Goal: Task Accomplishment & Management: Use online tool/utility

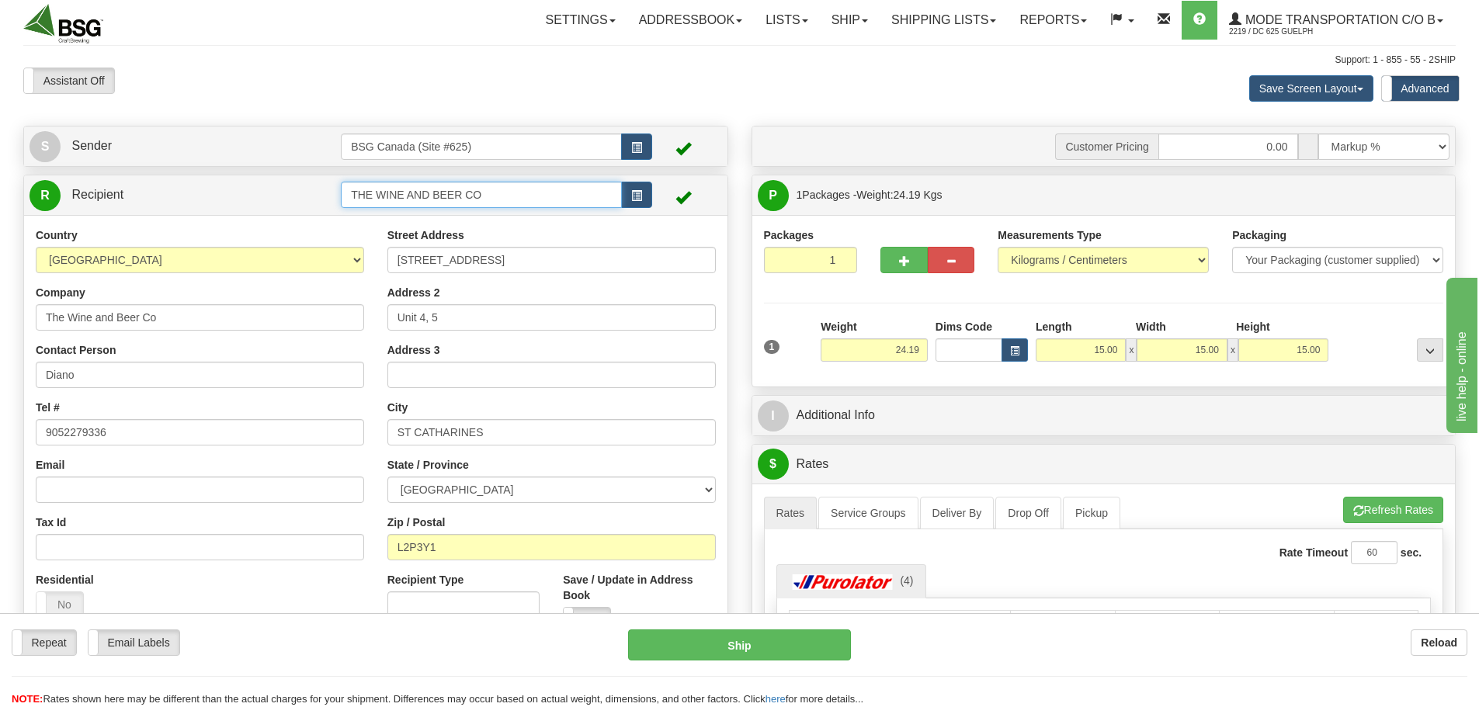
drag, startPoint x: 529, startPoint y: 195, endPoint x: 253, endPoint y: 185, distance: 276.6
click at [255, 186] on tr "R Recipient THE WINE AND BEER CO" at bounding box center [376, 195] width 692 height 32
click at [373, 220] on div "SHELTER BREWING" at bounding box center [478, 218] width 266 height 17
type input "SHELTER BREWING"
click at [631, 151] on button "button" at bounding box center [636, 147] width 31 height 26
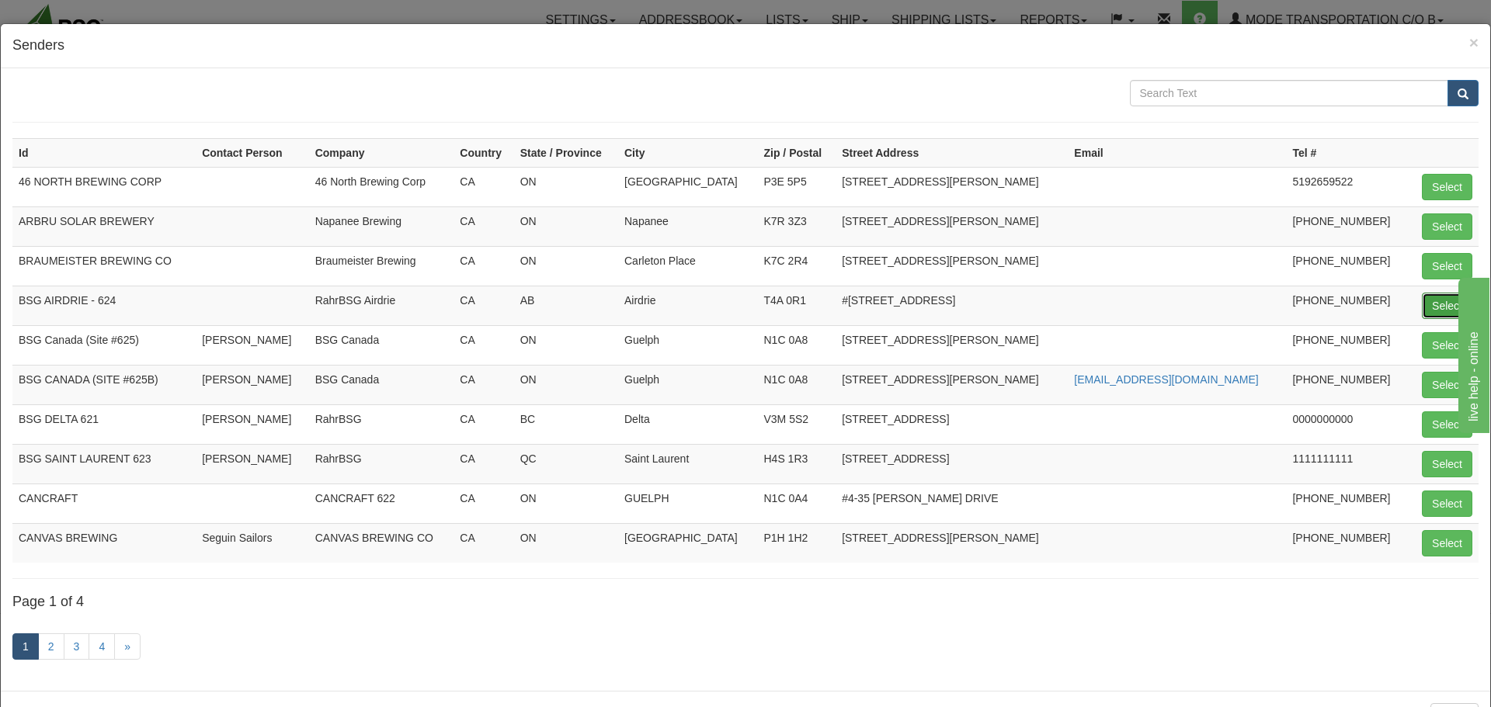
click at [1432, 302] on button "Select" at bounding box center [1446, 306] width 50 height 26
type input "BSG AIRDRIE - 624"
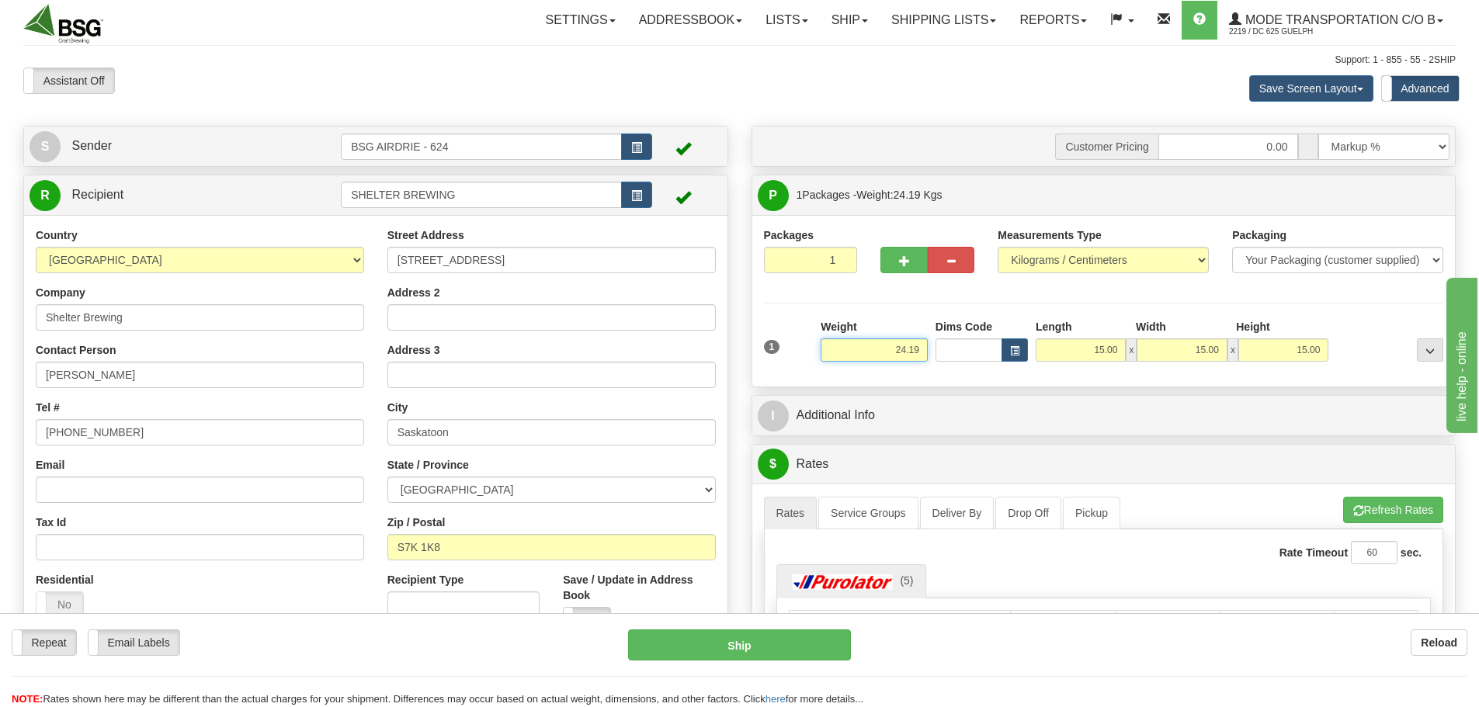
click at [880, 352] on input "24.19" at bounding box center [874, 349] width 107 height 23
drag, startPoint x: 880, startPoint y: 352, endPoint x: 967, endPoint y: 366, distance: 88.7
click at [967, 363] on div "1 Weight 24.19 Dims Code x x" at bounding box center [1104, 346] width 688 height 55
type input "100.00"
click at [921, 296] on div "Packages 1 1 Measurements Type" at bounding box center [1104, 301] width 680 height 148
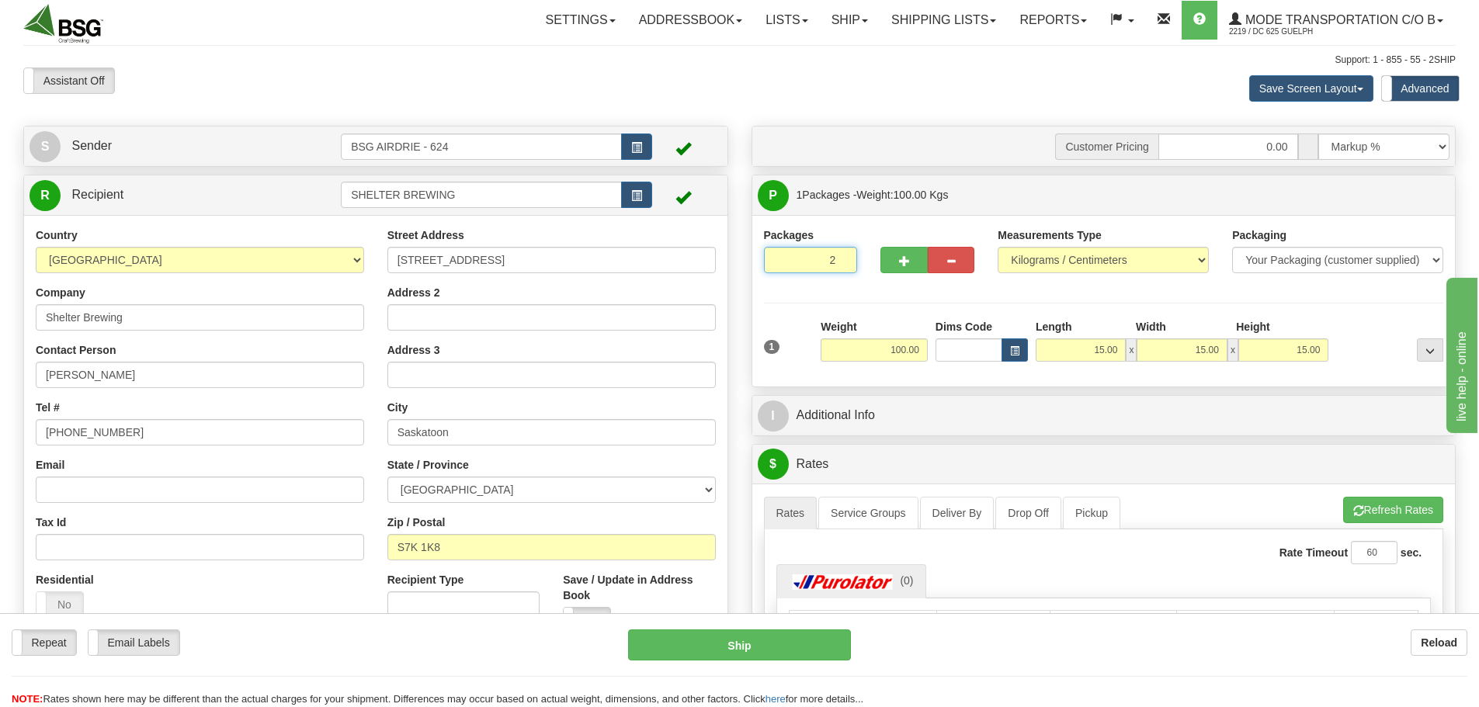
click at [841, 255] on input "2" at bounding box center [811, 260] width 94 height 26
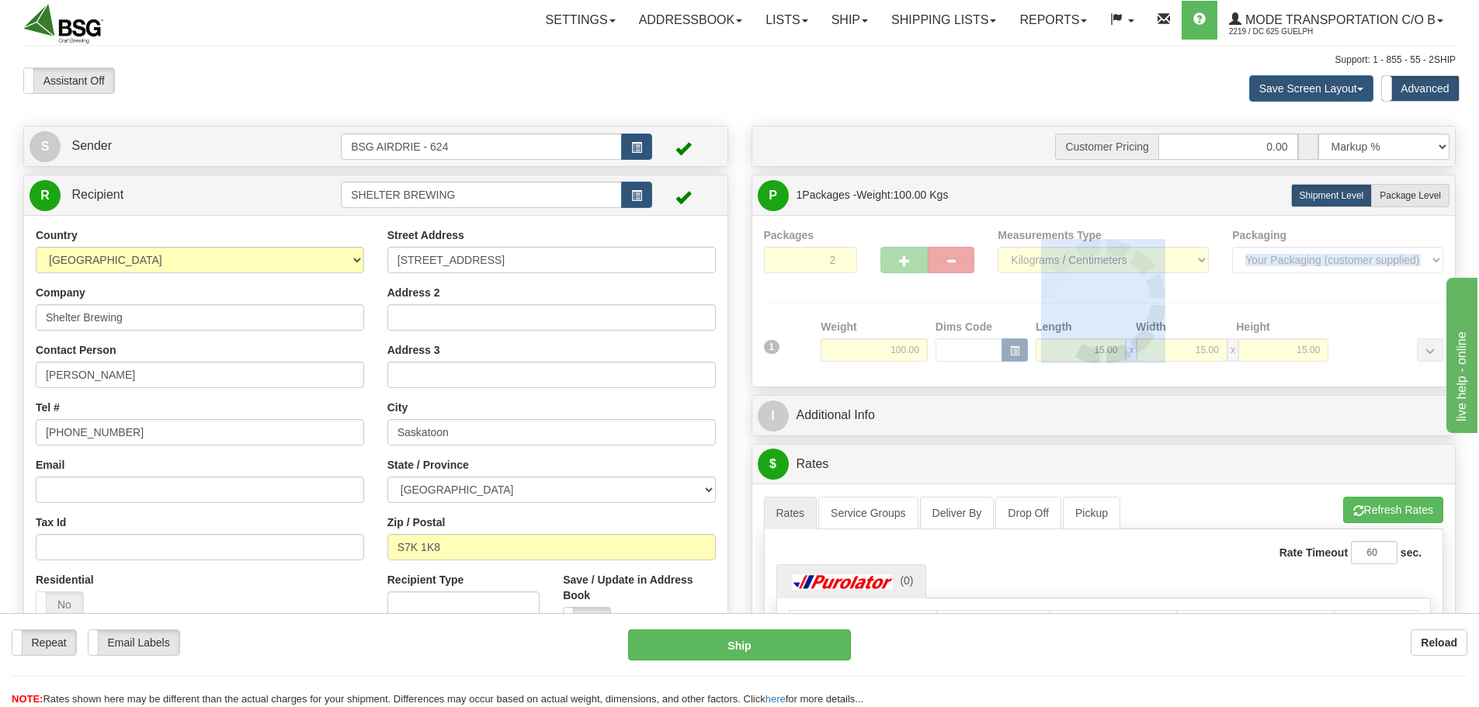
click at [841, 255] on div at bounding box center [1104, 301] width 680 height 148
click at [841, 255] on div "Packages 2 1 Measurements Type" at bounding box center [1104, 301] width 680 height 148
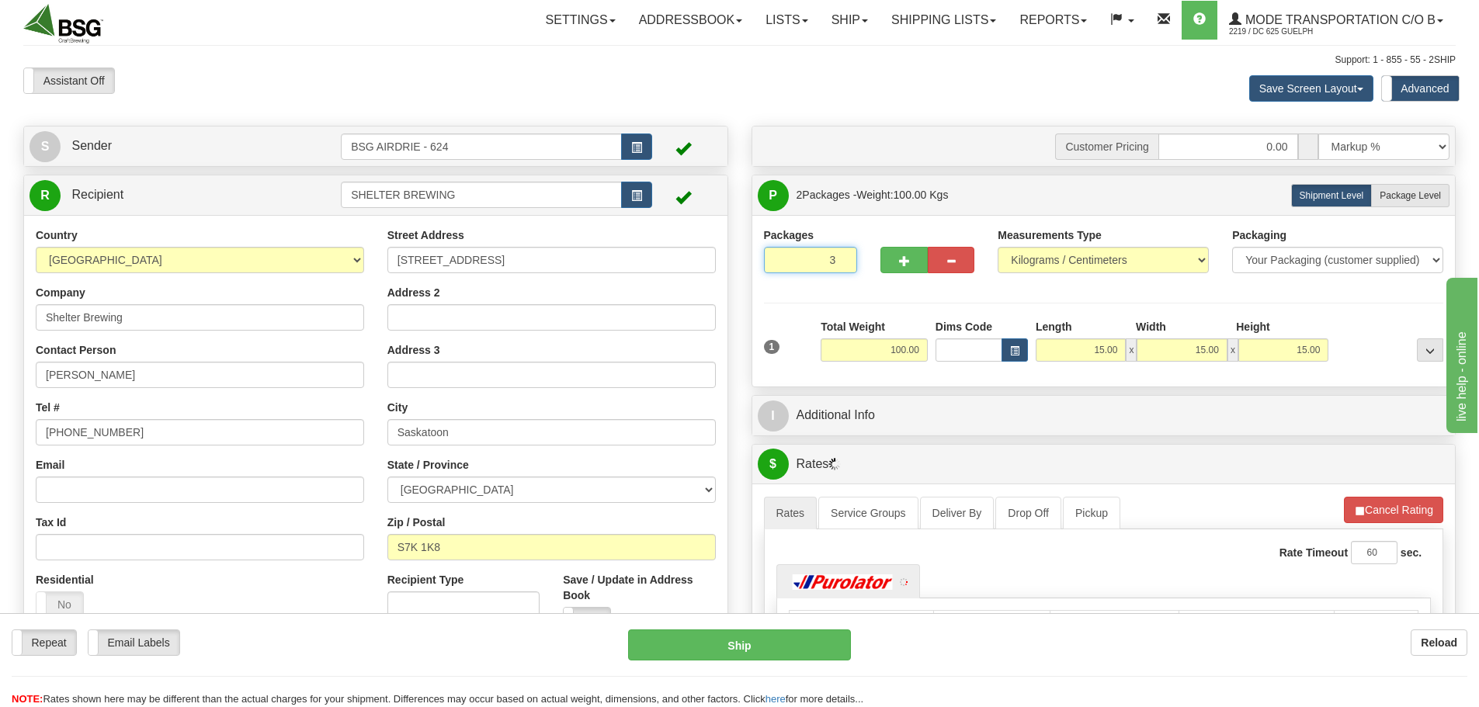
click at [841, 255] on input "3" at bounding box center [811, 260] width 94 height 26
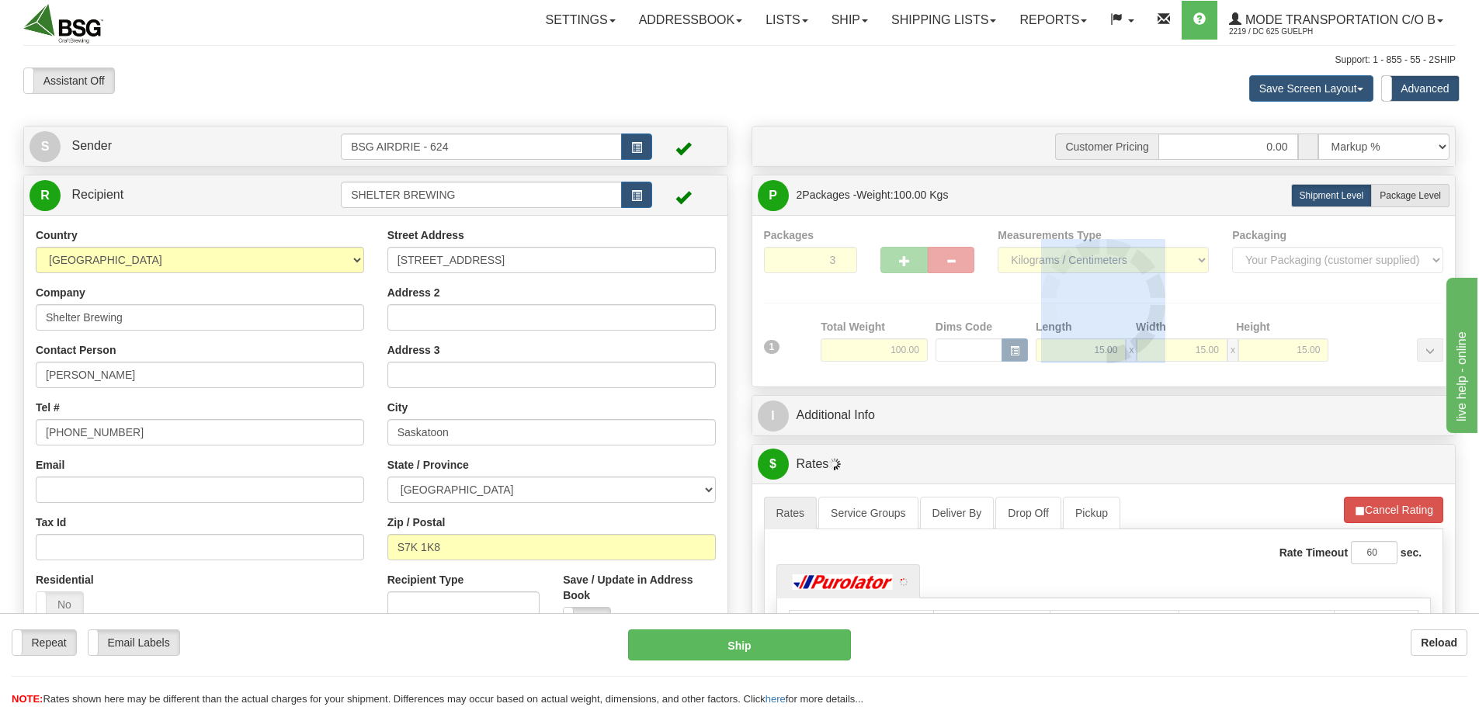
click at [841, 255] on div at bounding box center [1104, 301] width 680 height 148
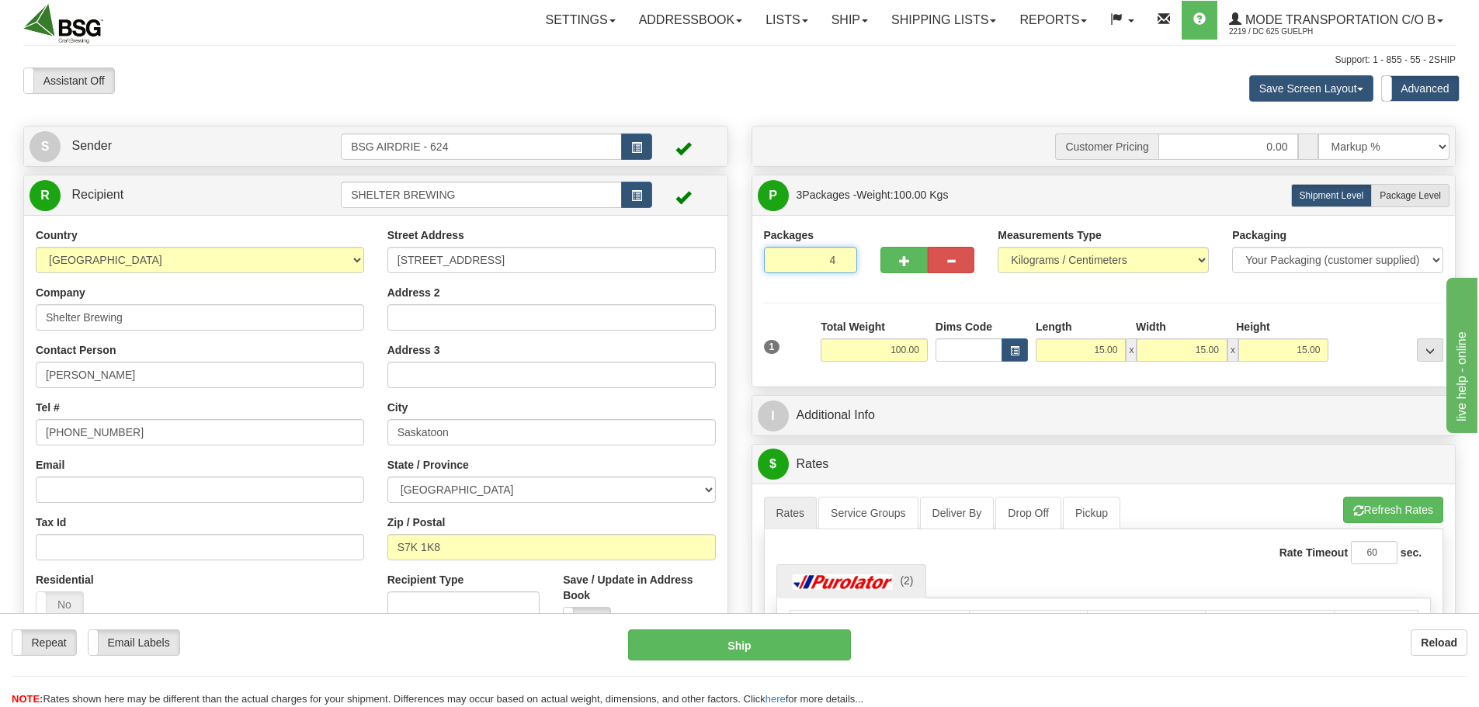
type input "4"
click at [841, 255] on input "4" at bounding box center [811, 260] width 94 height 26
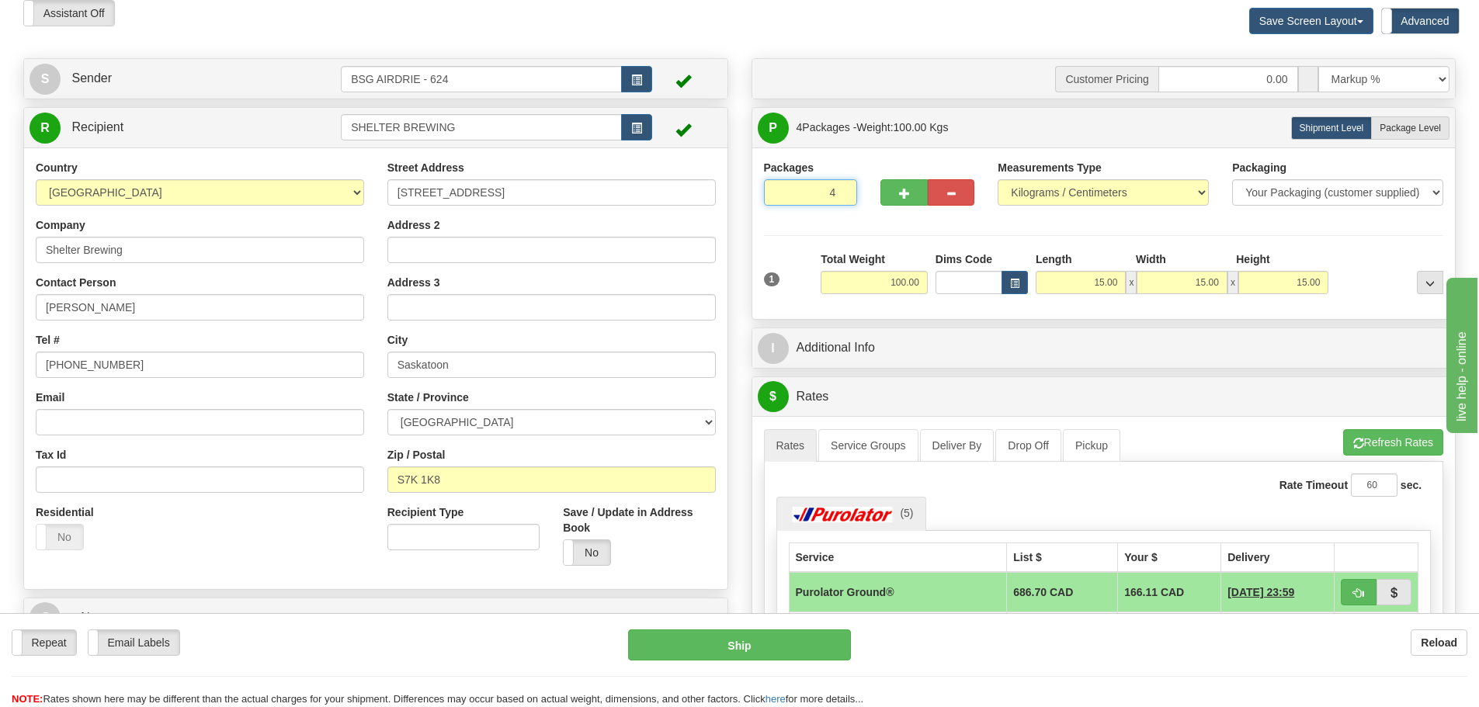
scroll to position [155, 0]
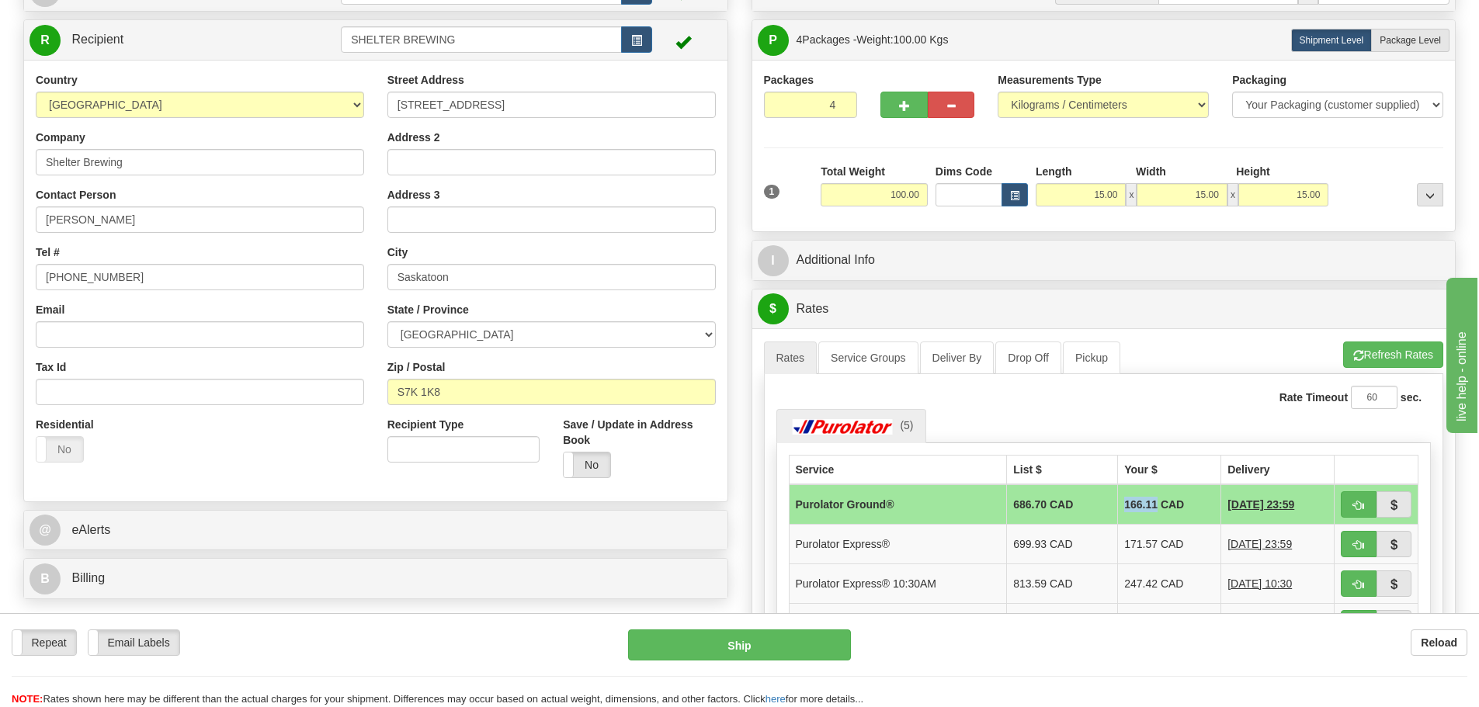
drag, startPoint x: 1109, startPoint y: 502, endPoint x: 1140, endPoint y: 505, distance: 32.0
click at [1140, 505] on td "166.11 CAD" at bounding box center [1169, 504] width 103 height 40
copy td "166.11"
